Goal: Task Accomplishment & Management: Complete application form

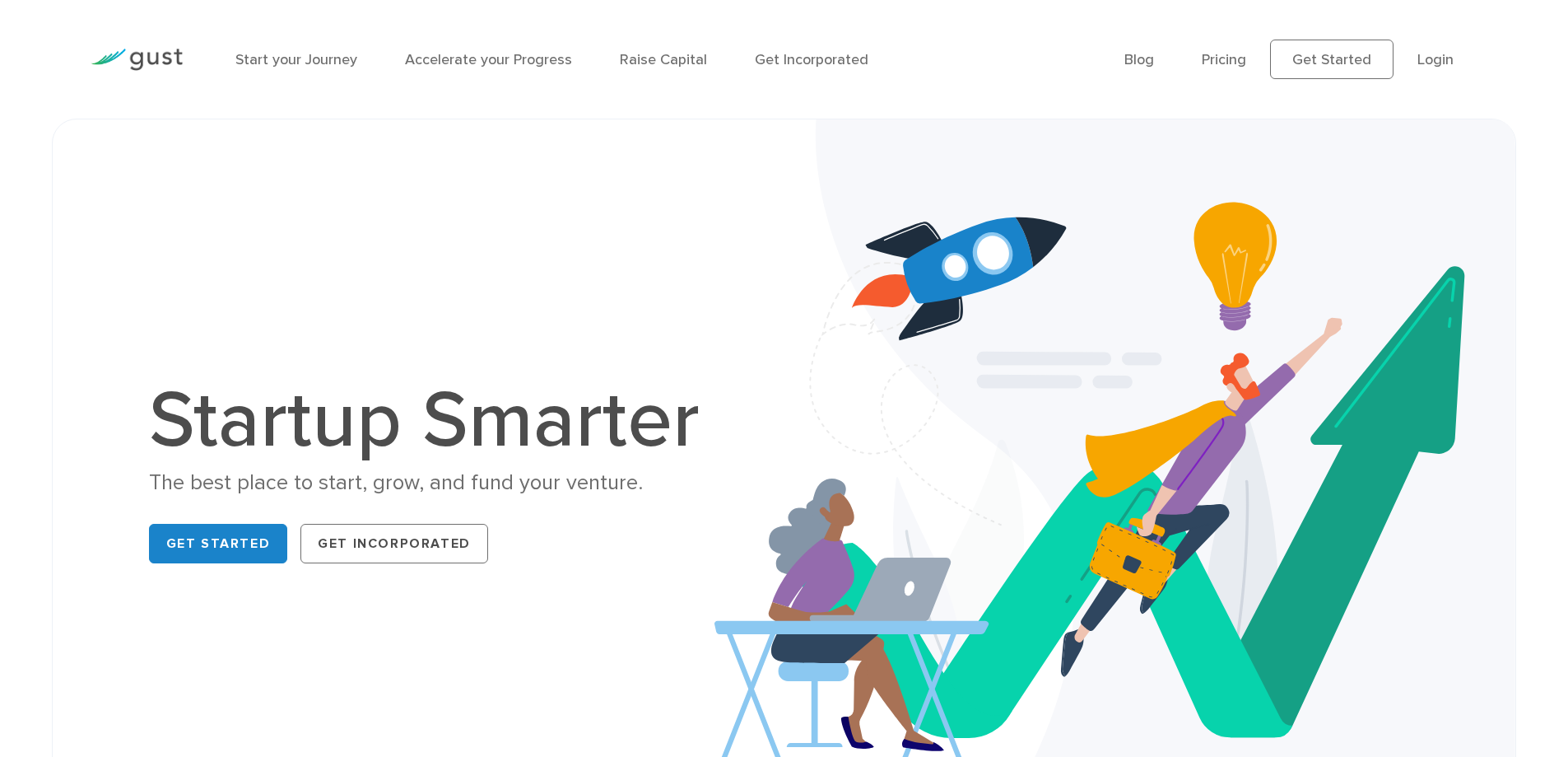
click at [1353, 59] on link "Get Started" at bounding box center [1331, 59] width 124 height 39
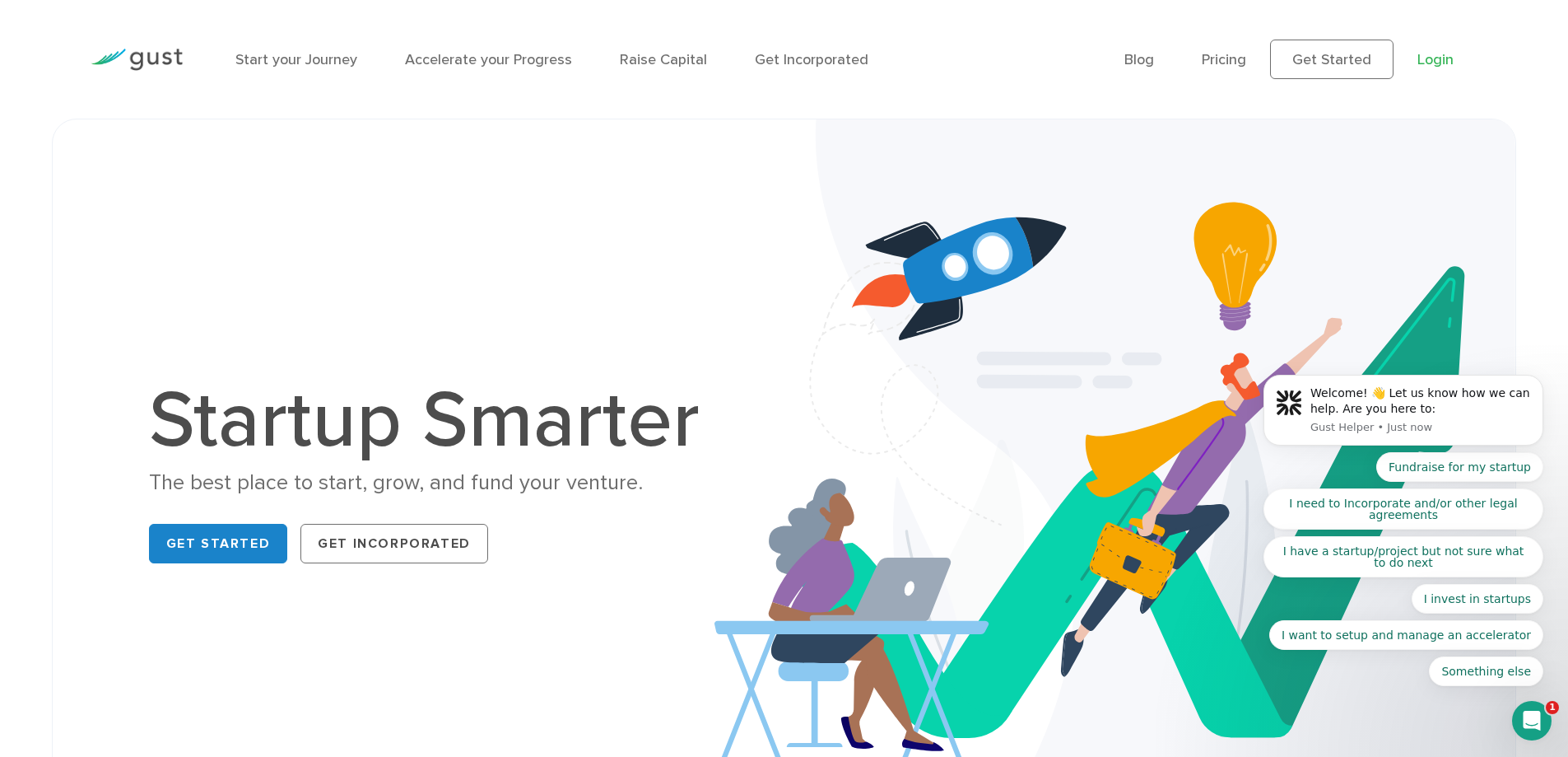
click at [1431, 57] on link "Login" at bounding box center [1436, 60] width 36 height 17
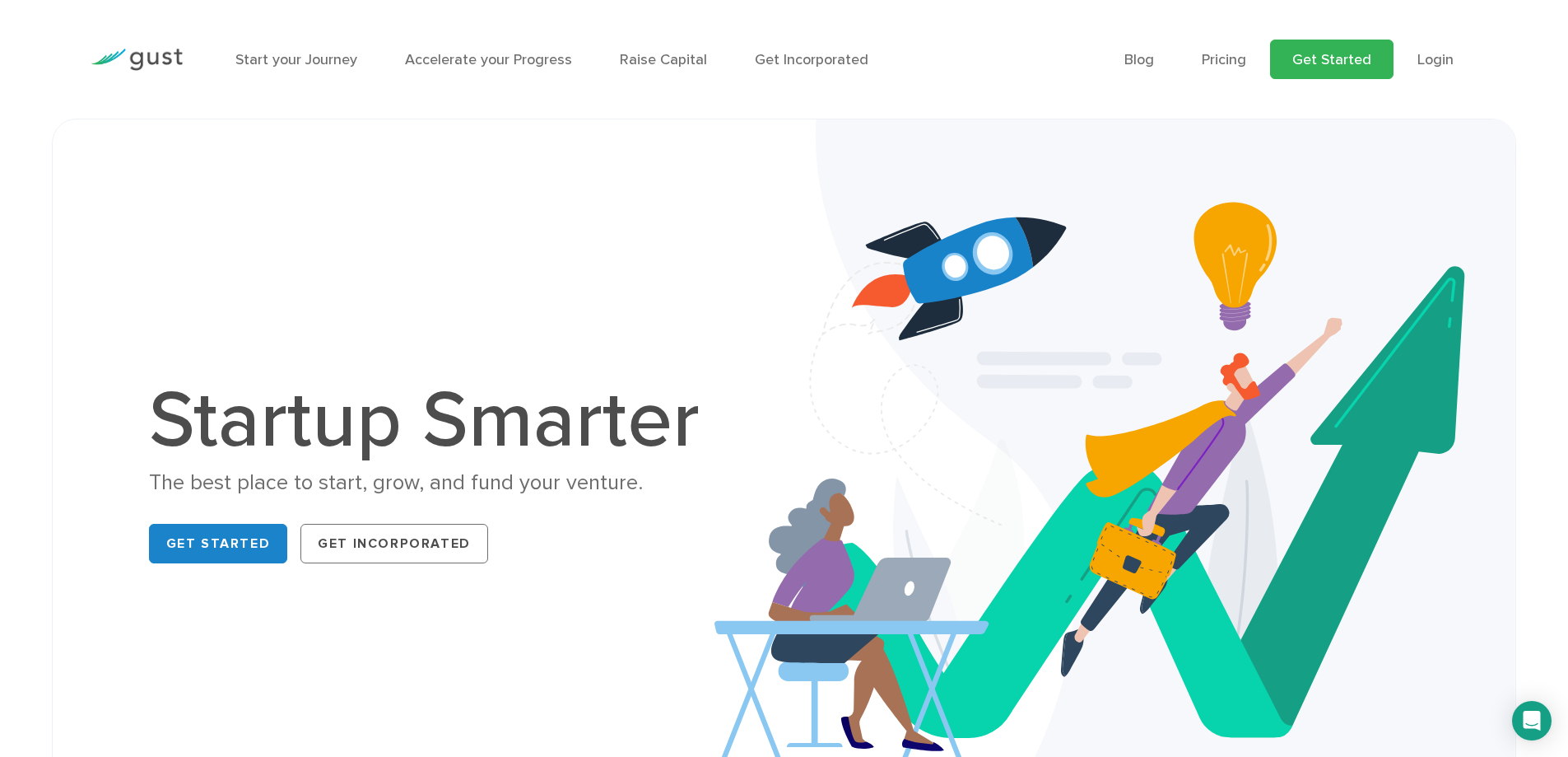
click at [1350, 47] on link "Get Started" at bounding box center [1331, 59] width 124 height 39
